Goal: Transaction & Acquisition: Purchase product/service

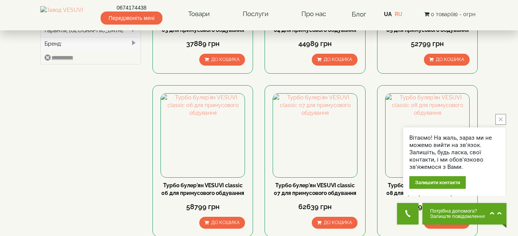
scroll to position [342, 0]
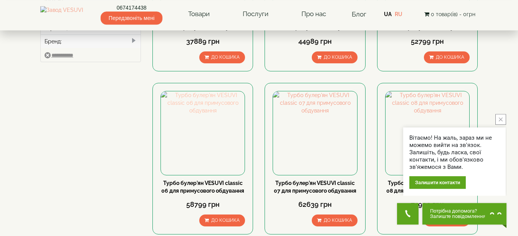
click at [162, 112] on img at bounding box center [203, 133] width 84 height 84
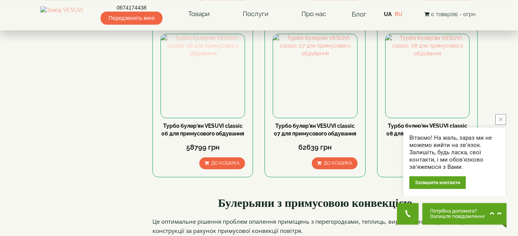
scroll to position [404, 0]
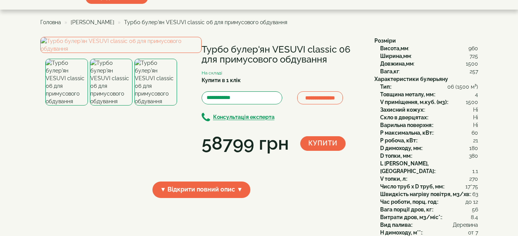
scroll to position [21, 0]
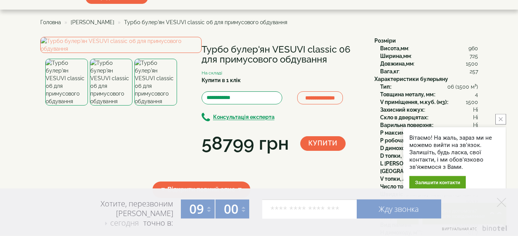
click at [504, 118] on button "close button" at bounding box center [500, 119] width 11 height 11
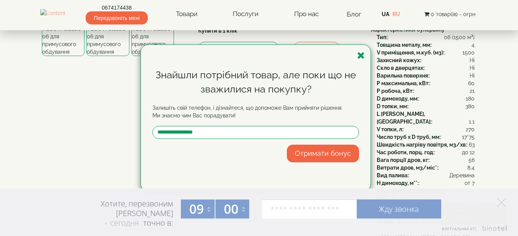
scroll to position [71, 0]
click at [507, 139] on div "Знайшли потрібний товар, але поки що не зважилися на покупку? Залишіть свій тел…" at bounding box center [259, 118] width 518 height 236
click at [460, 137] on div "Знайшли потрібний товар, але поки що не зважилися на покупку? Залишіть свій тел…" at bounding box center [259, 118] width 518 height 236
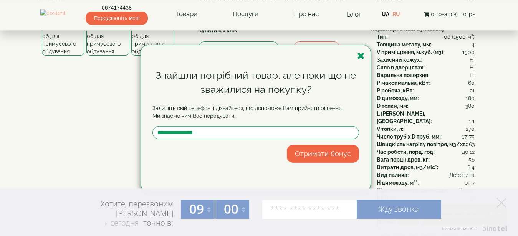
click at [460, 137] on div "Знайшли потрібний товар, але поки що не зважилися на покупку? Залишіть свій тел…" at bounding box center [259, 118] width 518 height 236
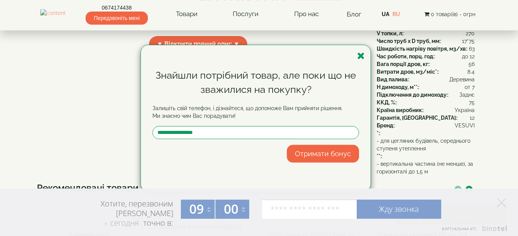
scroll to position [167, 0]
click at [245, 63] on div "Знайшли потрібний товар, але поки що не зважилися на покупку? Залишіть свій тел…" at bounding box center [255, 118] width 229 height 146
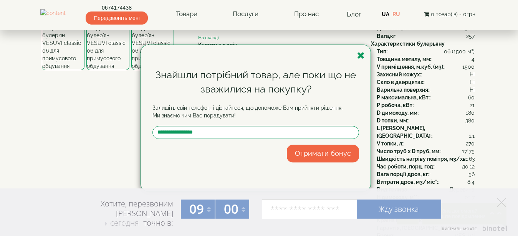
scroll to position [55, 0]
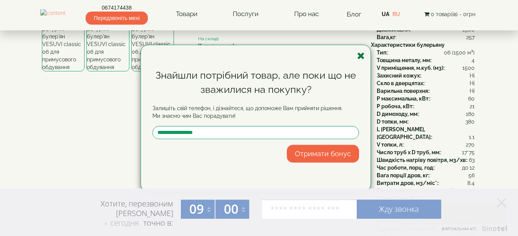
click at [359, 53] on icon "button" at bounding box center [361, 56] width 8 height 10
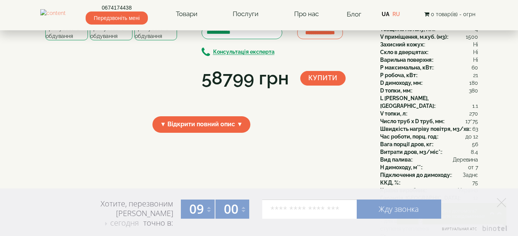
scroll to position [84, 0]
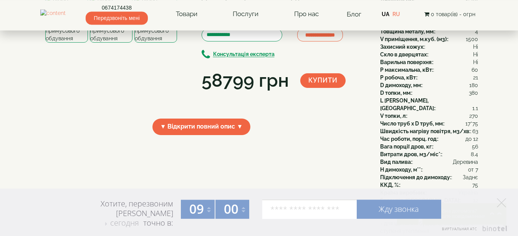
click at [157, 43] on img at bounding box center [155, 19] width 43 height 47
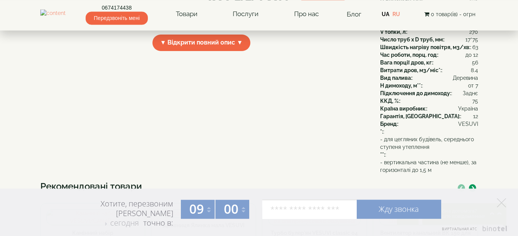
scroll to position [167, 0]
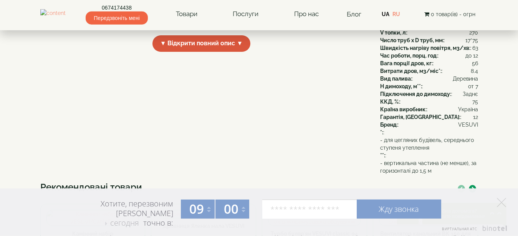
click at [207, 52] on span "▼ Відкрити повний опис ▼" at bounding box center [201, 43] width 98 height 16
click at [225, 52] on span "▲ Приховати опис ▲" at bounding box center [201, 43] width 80 height 16
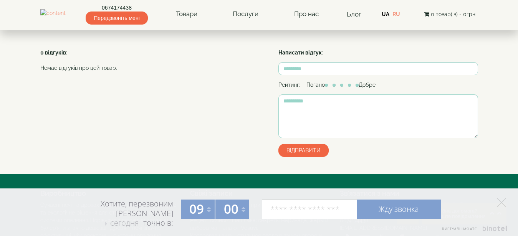
scroll to position [452, 0]
